Goal: Task Accomplishment & Management: Use online tool/utility

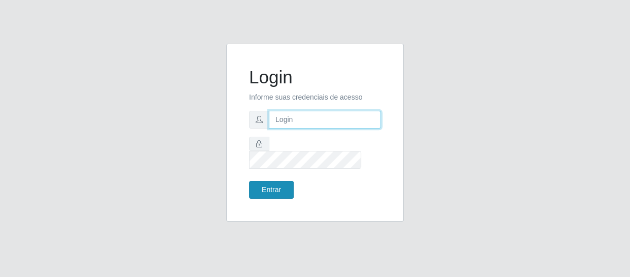
type input "[EMAIL_ADDRESS][DOMAIN_NAME]"
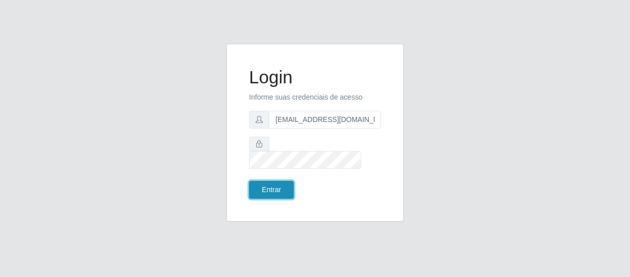
click at [282, 181] on button "Entrar" at bounding box center [271, 190] width 45 height 18
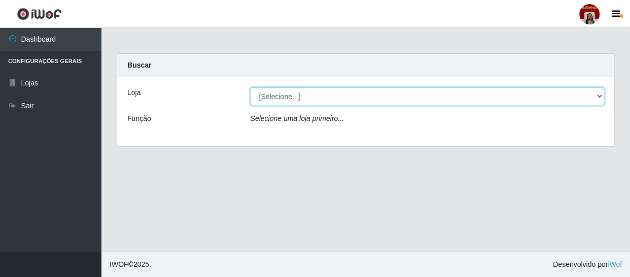
click at [299, 97] on select "[Selecione...] Mar Vermelho - Loja 04" at bounding box center [428, 96] width 354 height 18
select select "251"
click at [251, 87] on select "[Selecione...] Mar Vermelho - Loja 04" at bounding box center [428, 96] width 354 height 18
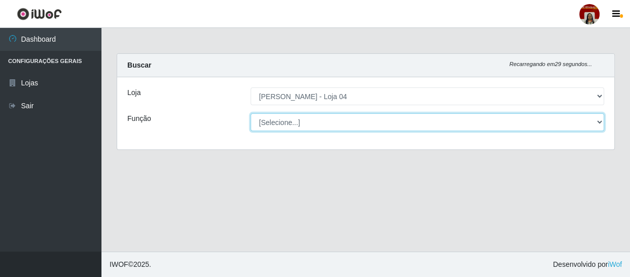
drag, startPoint x: 305, startPoint y: 118, endPoint x: 306, endPoint y: 123, distance: 5.8
click at [305, 118] on select "[Selecione...] ASG ASG + ASG ++ Auxiliar de Depósito Auxiliar de Depósito + Aux…" at bounding box center [428, 122] width 354 height 18
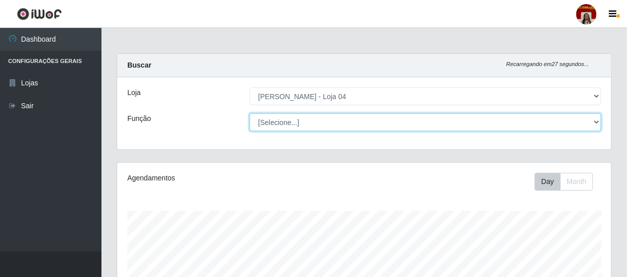
scroll to position [211, 494]
select select "22"
click at [250, 113] on select "[Selecione...] ASG ASG + ASG ++ Auxiliar de Depósito Auxiliar de Depósito + Aux…" at bounding box center [426, 122] width 352 height 18
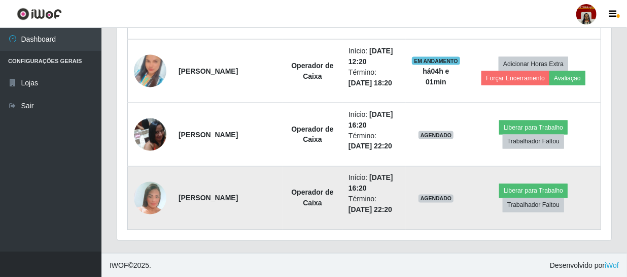
scroll to position [723, 0]
click at [161, 206] on img at bounding box center [150, 197] width 32 height 47
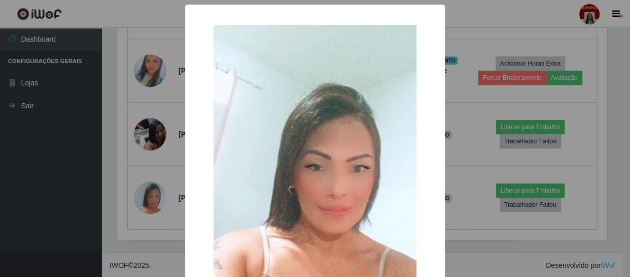
click at [57, 197] on div "× OK Cancel" at bounding box center [315, 138] width 630 height 277
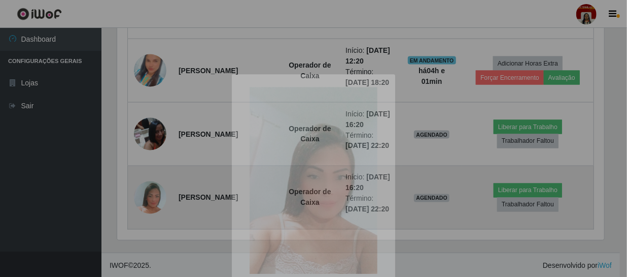
scroll to position [211, 494]
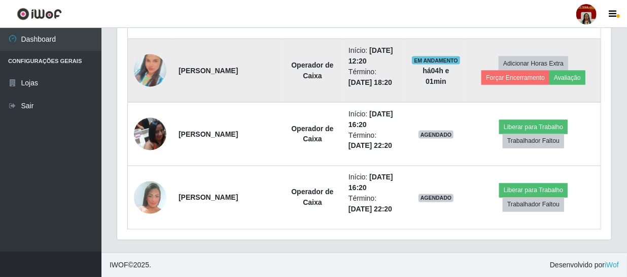
click at [152, 62] on img at bounding box center [150, 71] width 32 height 58
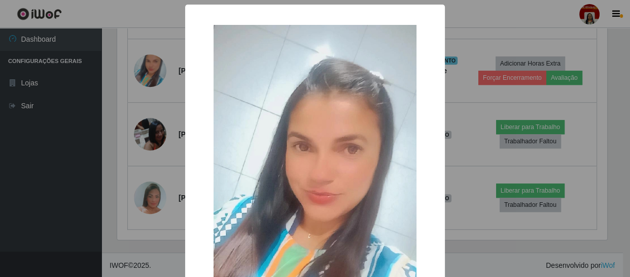
click at [0, 130] on div "× OK Cancel" at bounding box center [315, 138] width 630 height 277
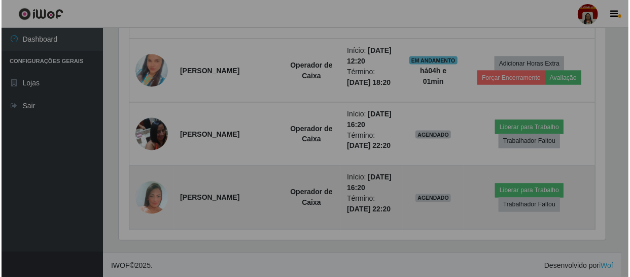
scroll to position [211, 494]
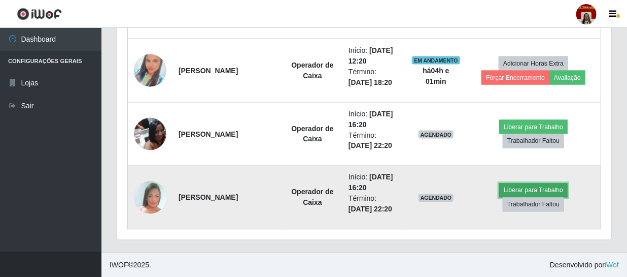
click at [534, 187] on button "Liberar para Trabalho" at bounding box center [533, 190] width 68 height 14
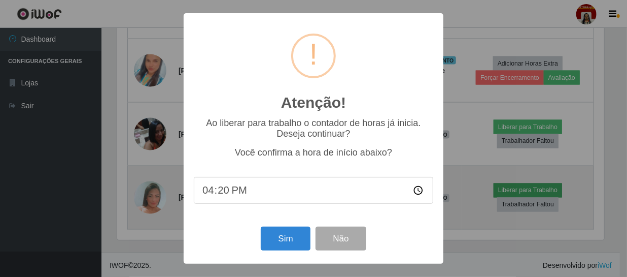
scroll to position [211, 490]
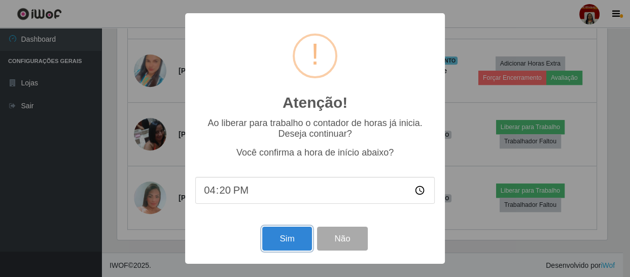
click at [275, 234] on button "Sim" at bounding box center [286, 238] width 49 height 24
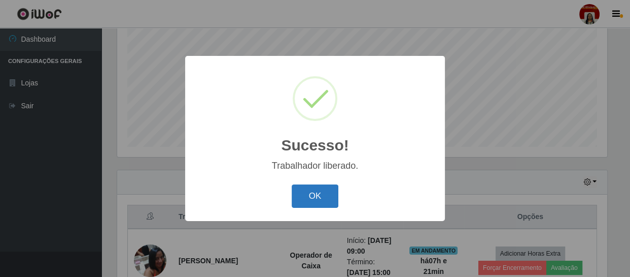
click at [304, 194] on button "OK" at bounding box center [315, 196] width 47 height 24
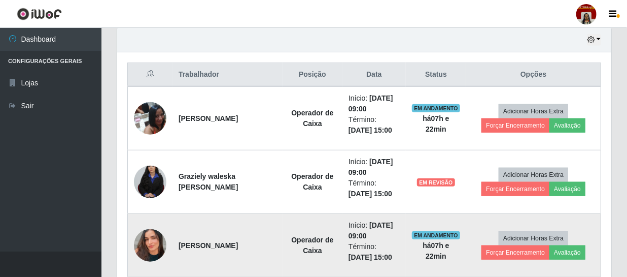
scroll to position [355, 0]
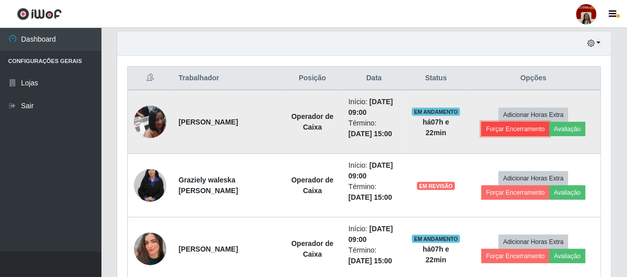
click at [508, 128] on button "Forçar Encerramento" at bounding box center [515, 129] width 68 height 14
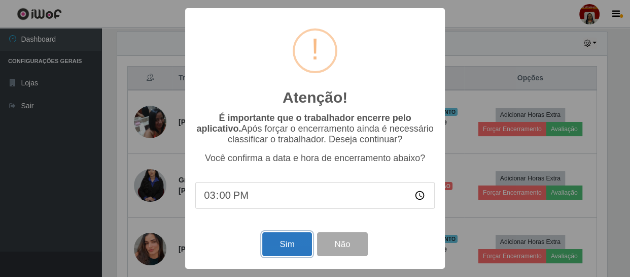
click at [287, 241] on button "Sim" at bounding box center [286, 244] width 49 height 24
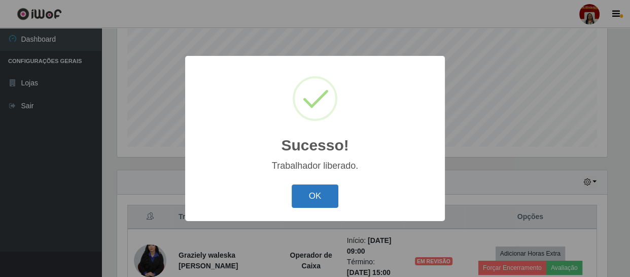
click at [319, 200] on button "OK" at bounding box center [315, 196] width 47 height 24
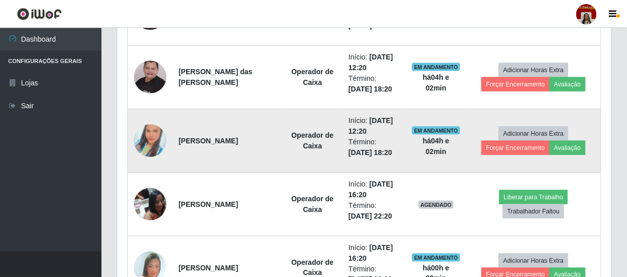
scroll to position [660, 0]
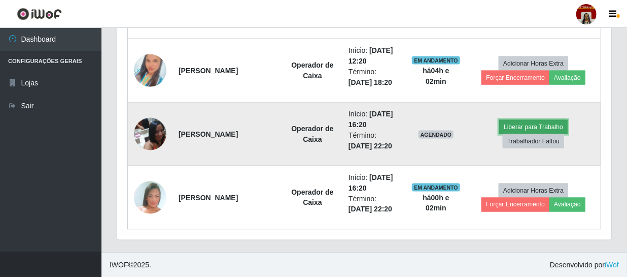
click at [533, 121] on button "Liberar para Trabalho" at bounding box center [533, 127] width 68 height 14
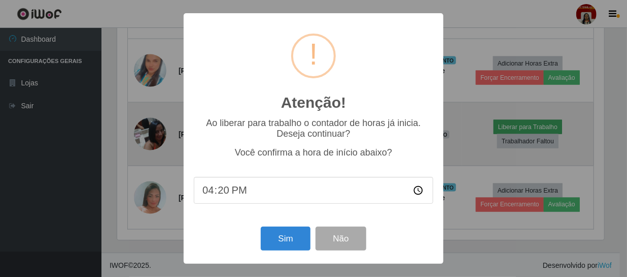
scroll to position [211, 490]
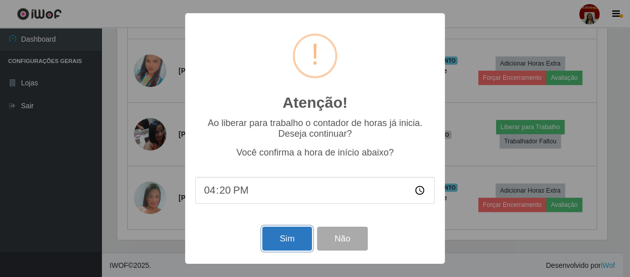
click at [295, 240] on button "Sim" at bounding box center [286, 238] width 49 height 24
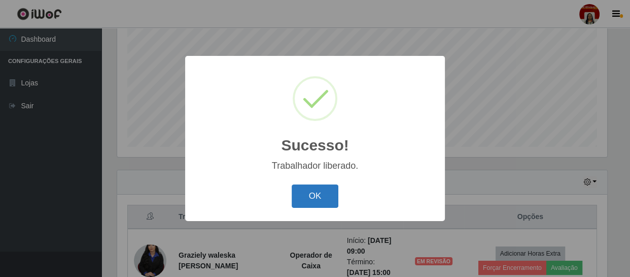
click at [315, 197] on button "OK" at bounding box center [315, 196] width 47 height 24
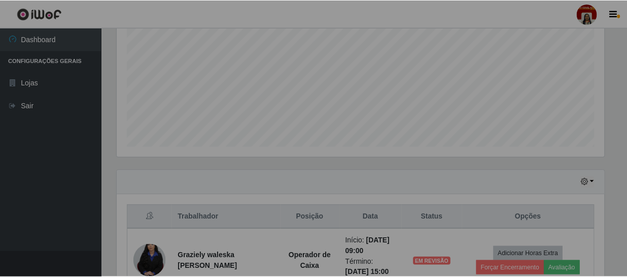
scroll to position [211, 494]
